Goal: Obtain resource: Download file/media

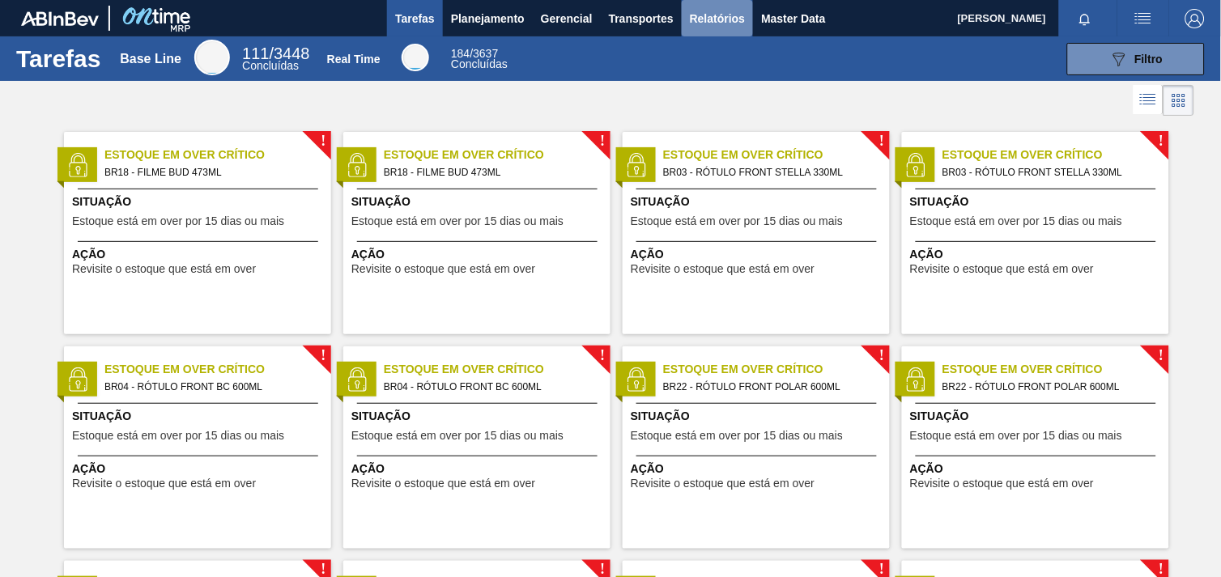
click at [694, 18] on span "Relatórios" at bounding box center [717, 18] width 55 height 19
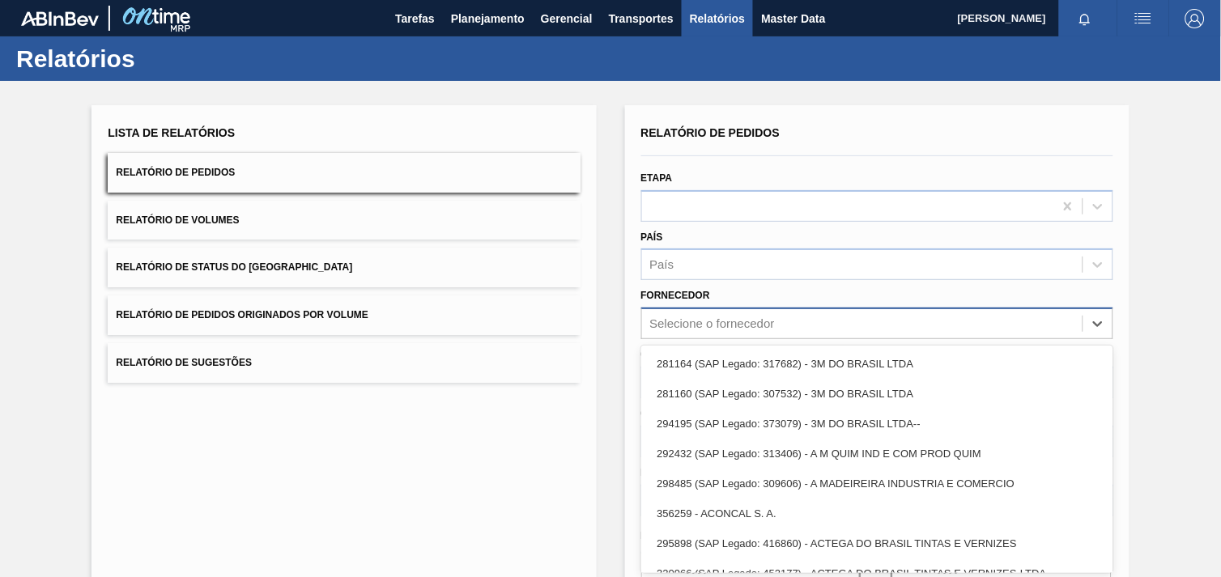
click at [778, 308] on div "Selecione o fornecedor" at bounding box center [877, 324] width 472 height 32
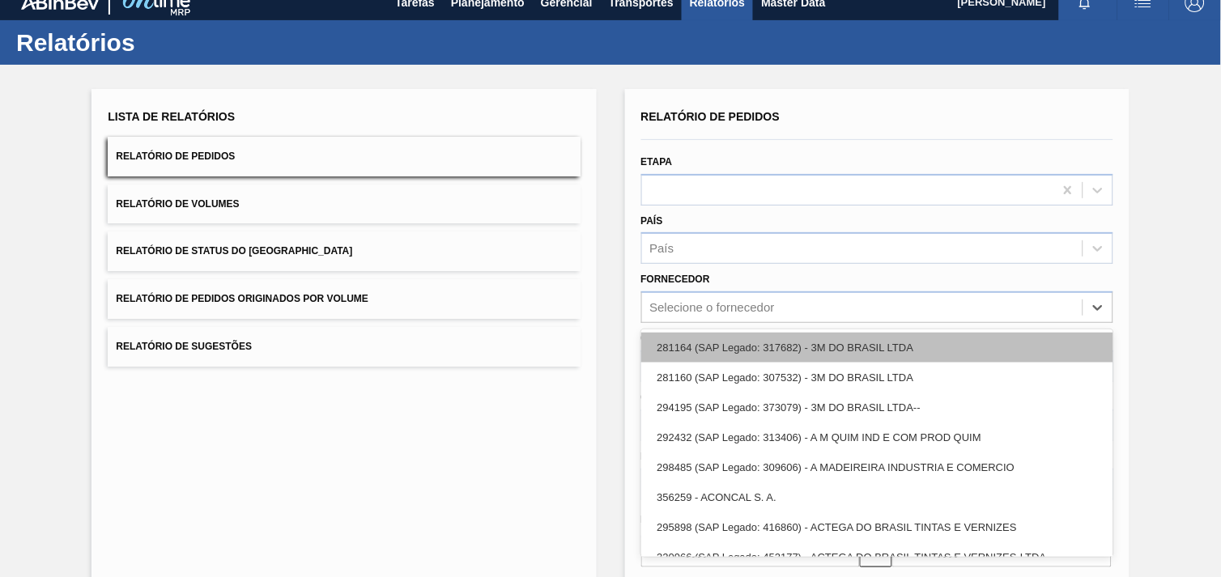
paste input "316230"
type input "316230"
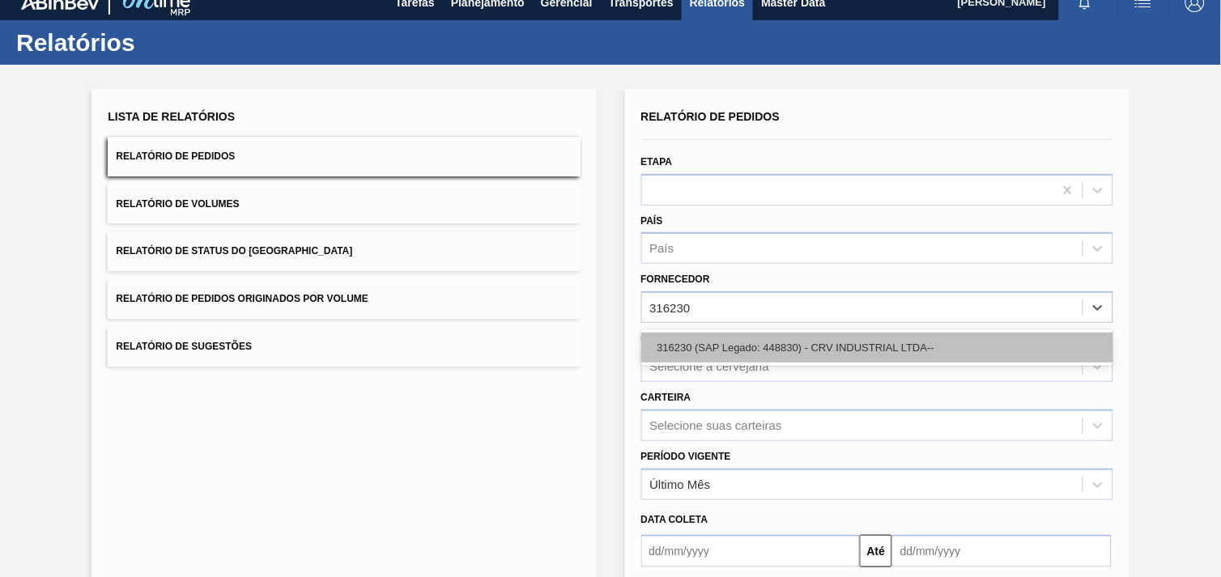
click at [780, 348] on div "316230 (SAP Legado: 448830) - CRV INDUSTRIAL LTDA--" at bounding box center [877, 348] width 472 height 30
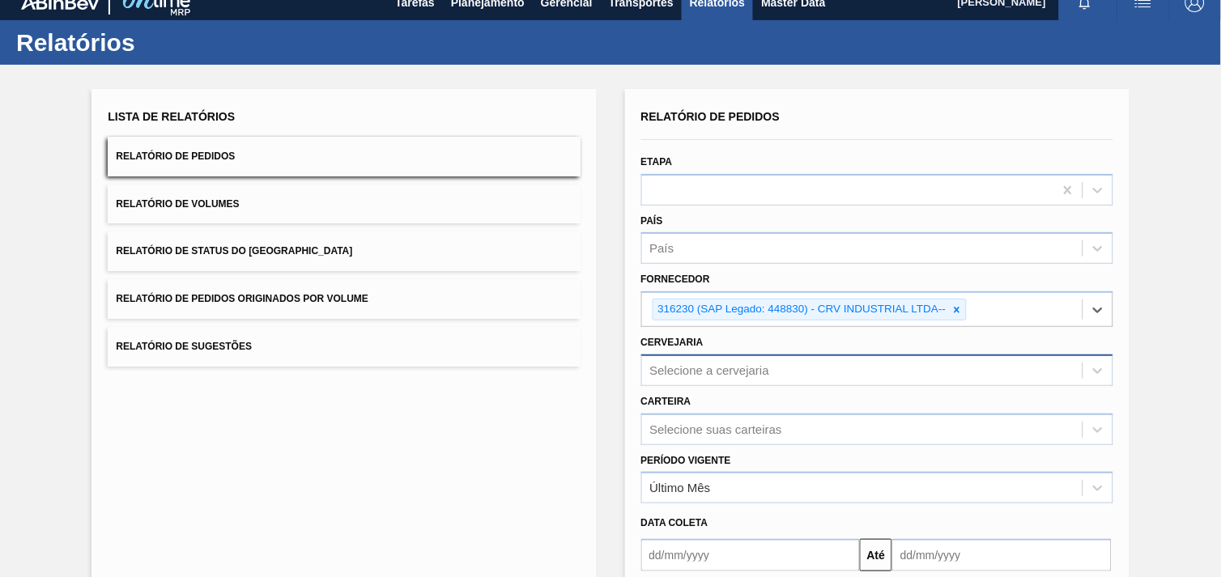
click at [777, 363] on div "Selecione a cervejaria" at bounding box center [877, 371] width 472 height 32
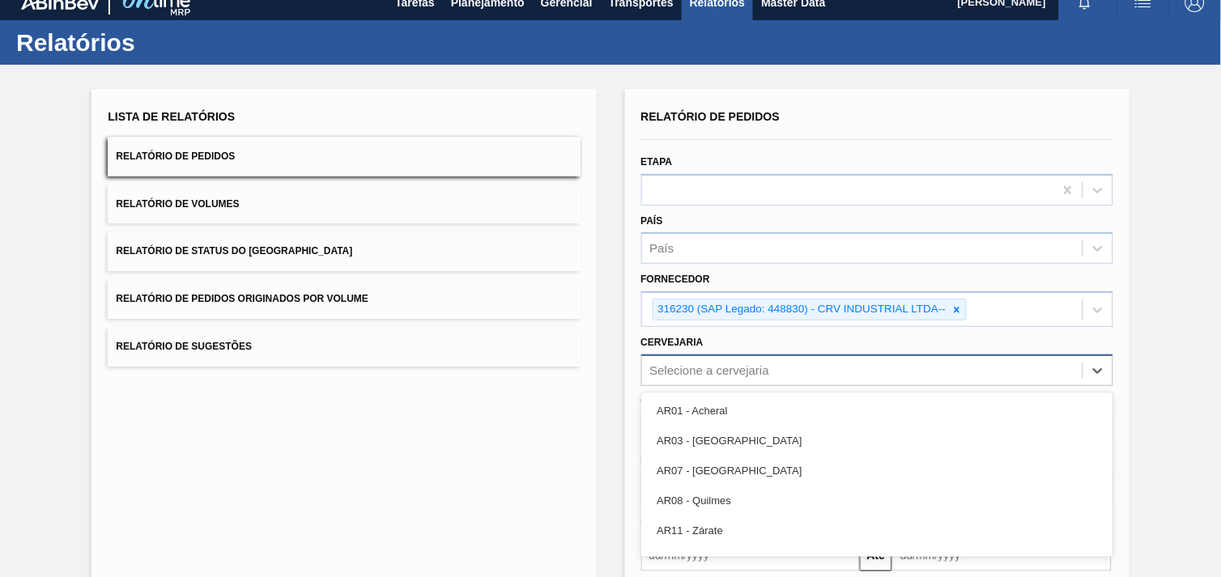
scroll to position [78, 0]
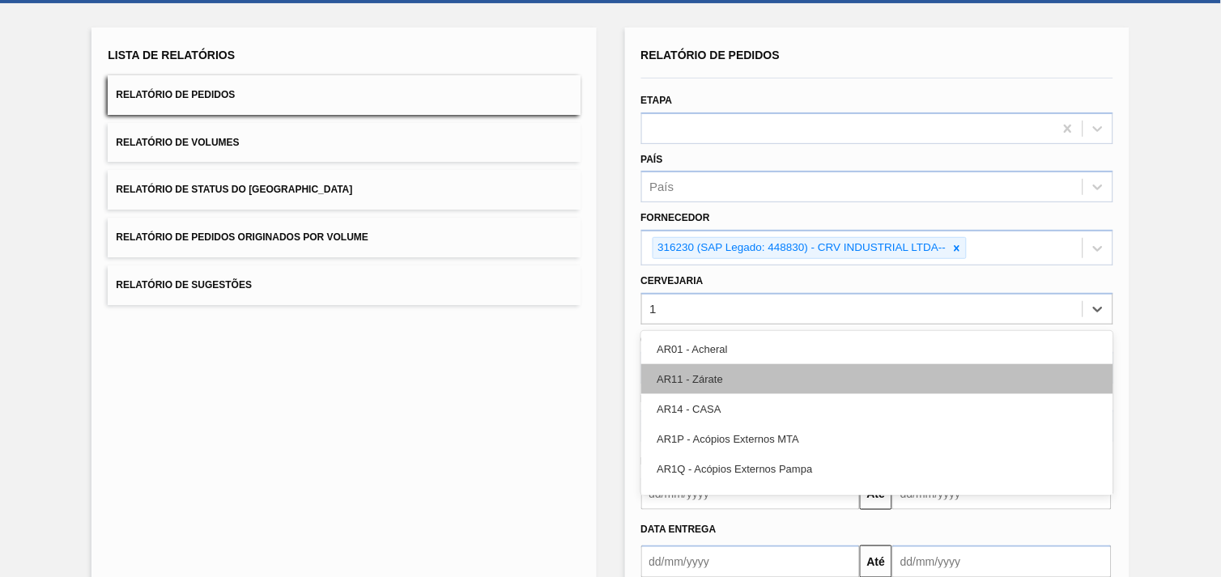
type input "15"
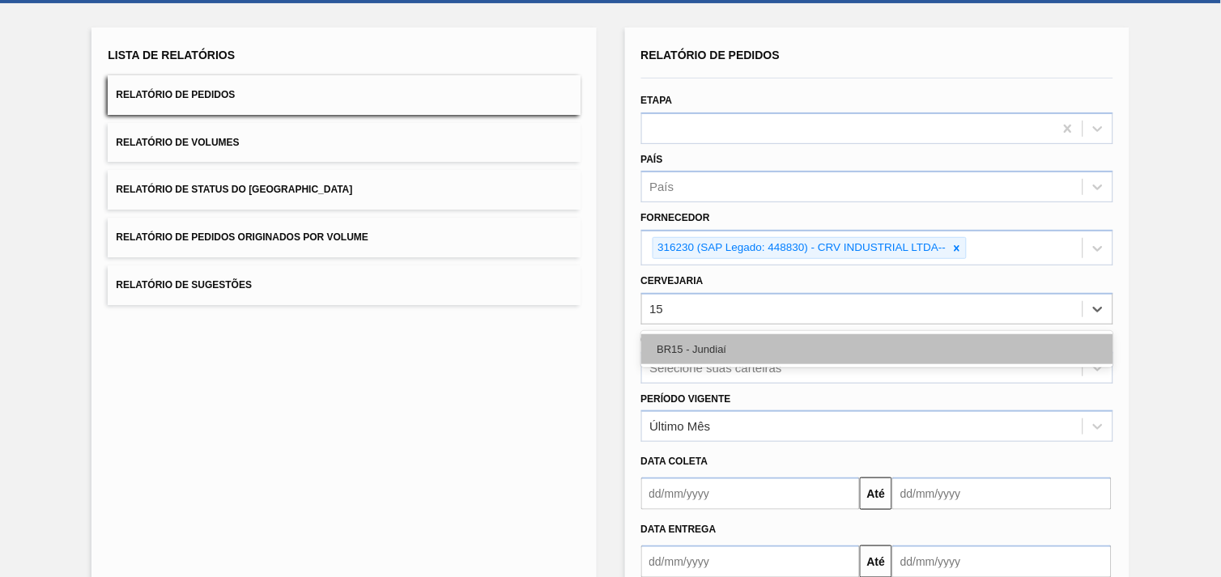
click at [689, 346] on div "BR15 - Jundiaí" at bounding box center [877, 349] width 472 height 30
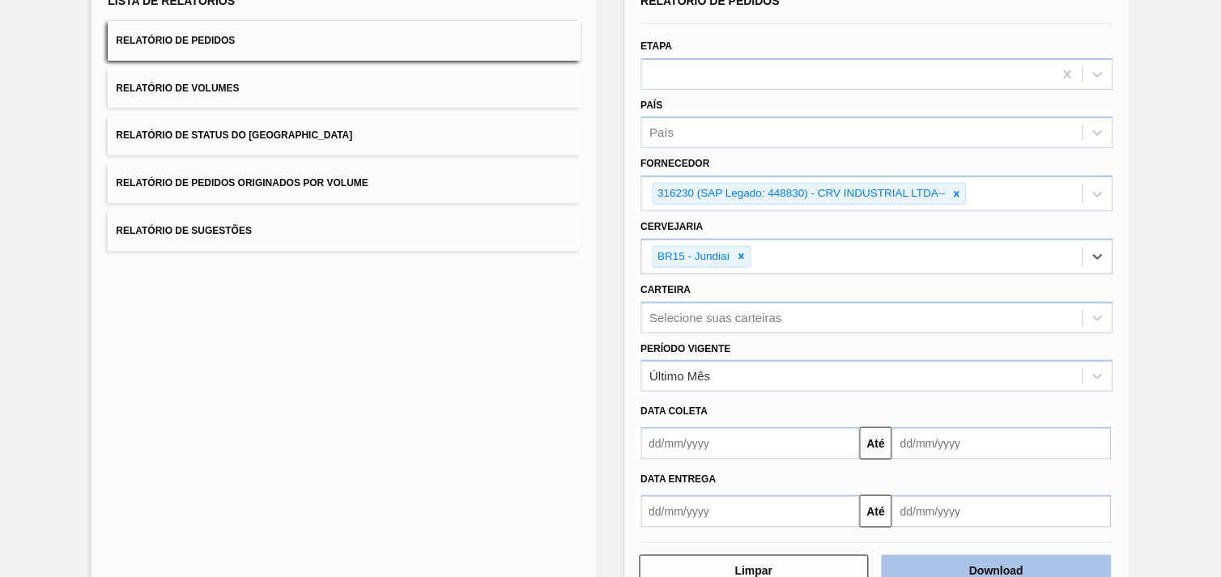
scroll to position [176, 0]
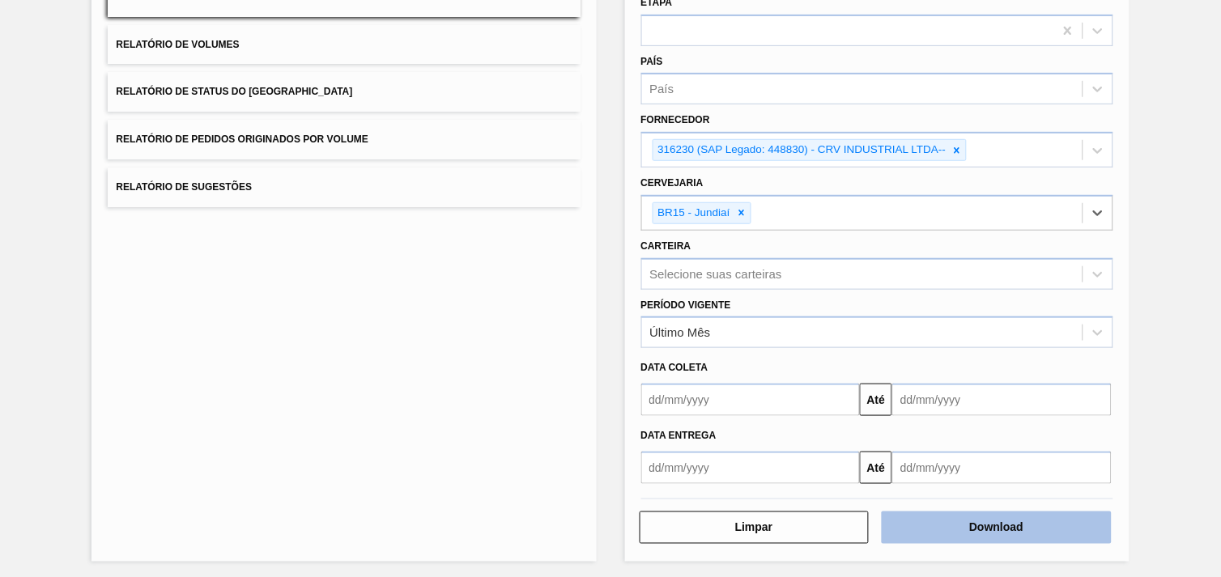
click at [1043, 519] on button "Download" at bounding box center [997, 528] width 230 height 32
